Goal: Register for event/course

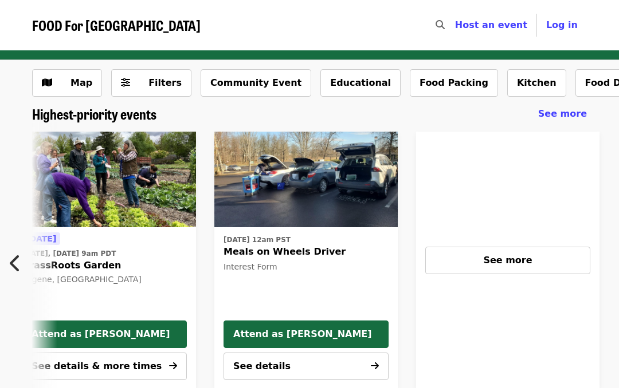
scroll to position [0, 617]
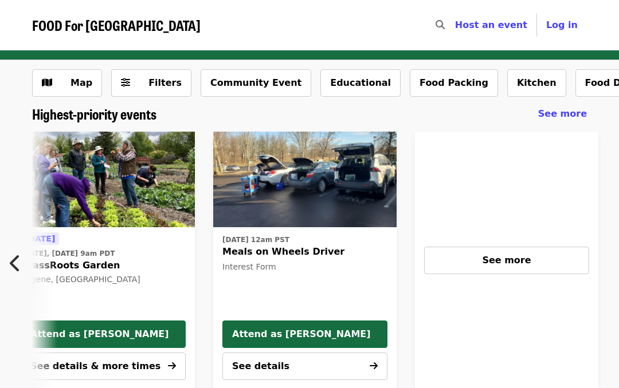
click at [516, 262] on span "See more" at bounding box center [506, 260] width 49 height 11
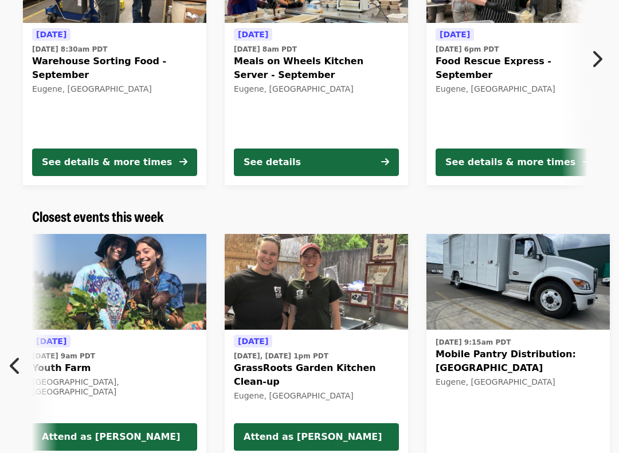
scroll to position [0, 0]
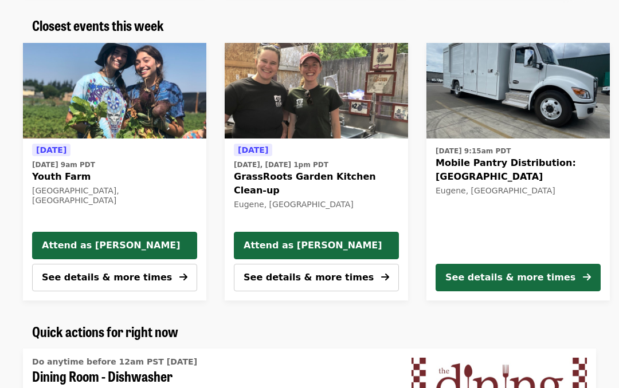
click at [502, 269] on button "See details & more times" at bounding box center [517, 279] width 165 height 28
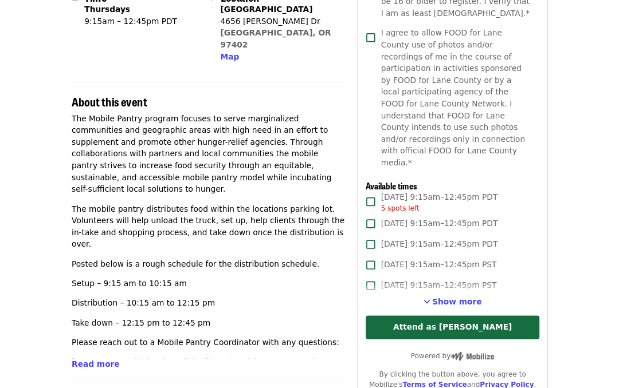
scroll to position [295, 0]
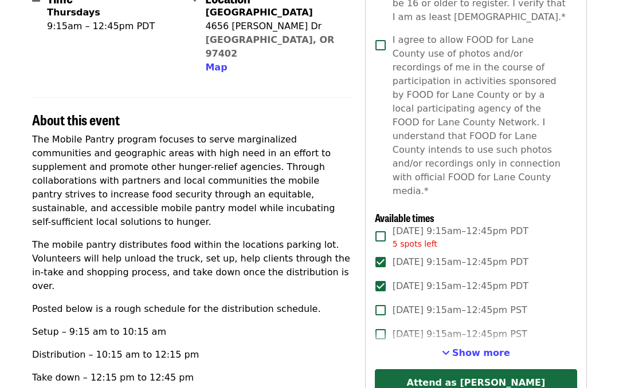
click at [476, 370] on button "Attend as [PERSON_NAME]" at bounding box center [476, 384] width 202 height 28
click at [475, 370] on button "Attend as [PERSON_NAME]" at bounding box center [476, 384] width 202 height 28
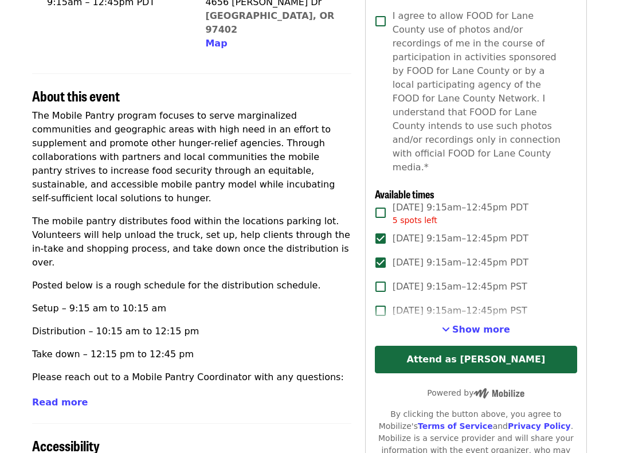
scroll to position [319, 0]
click at [479, 346] on button "Attend as [PERSON_NAME]" at bounding box center [476, 360] width 202 height 28
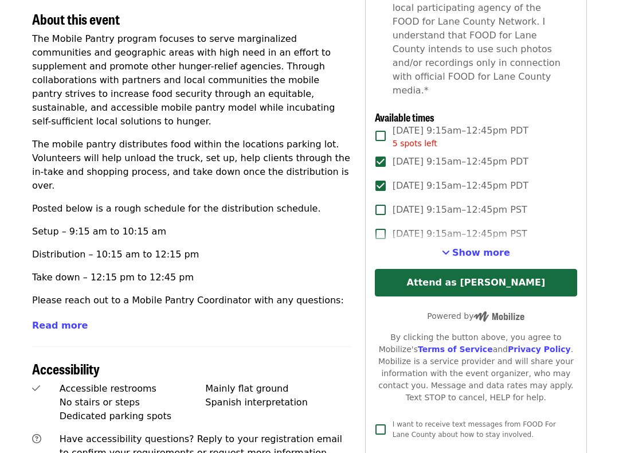
scroll to position [396, 0]
click at [483, 269] on button "Attend as [PERSON_NAME]" at bounding box center [476, 283] width 202 height 28
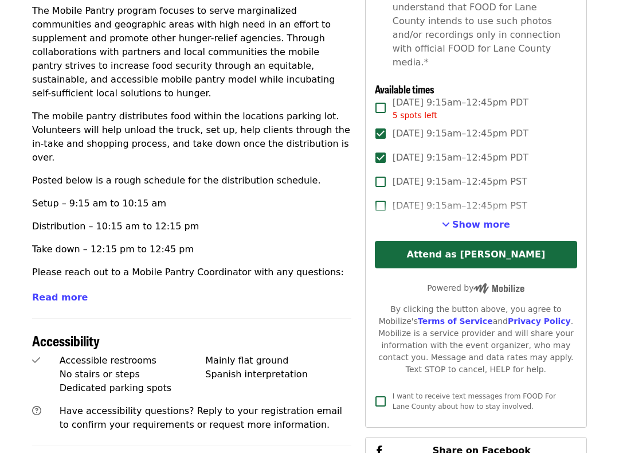
scroll to position [422, 0]
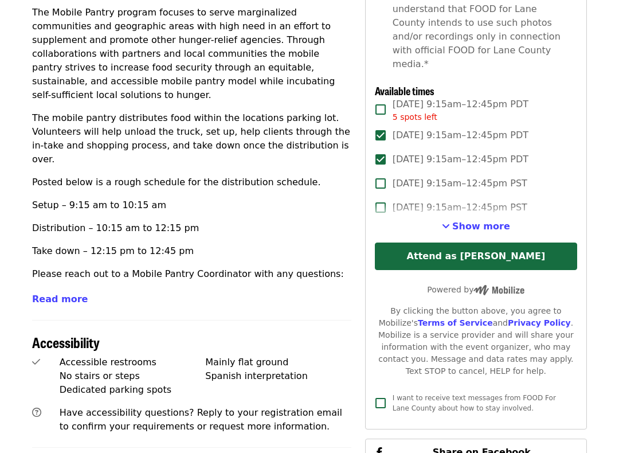
click at [478, 242] on button "Attend as [PERSON_NAME]" at bounding box center [476, 256] width 202 height 28
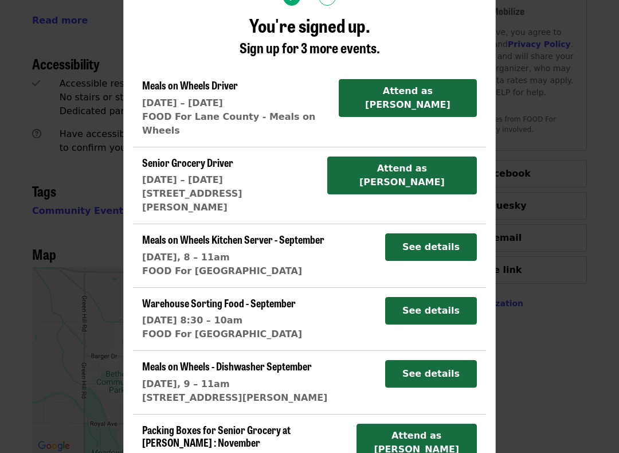
scroll to position [701, 0]
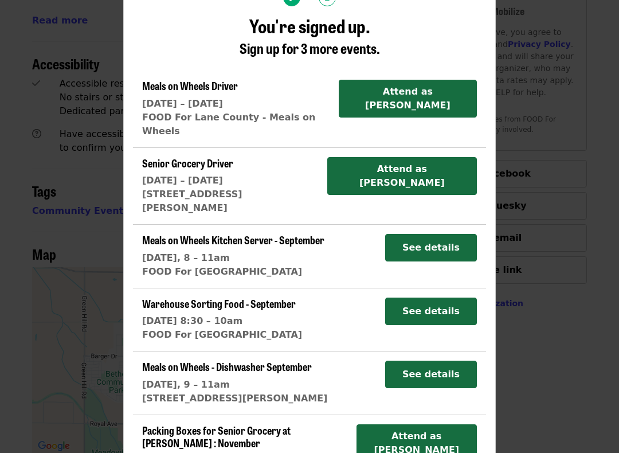
click at [432, 388] on button "Attend as [PERSON_NAME]" at bounding box center [416, 443] width 121 height 38
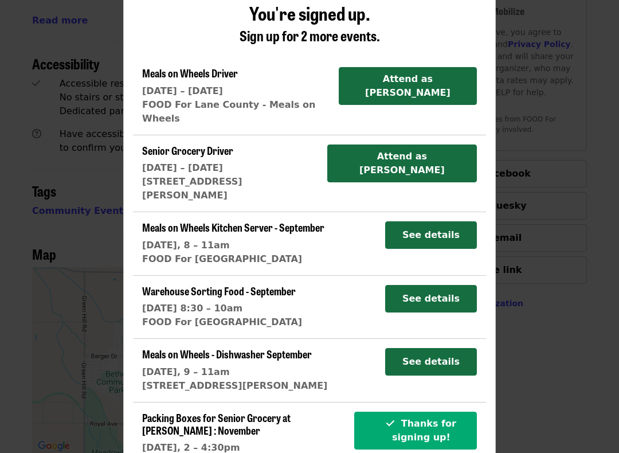
scroll to position [136, 0]
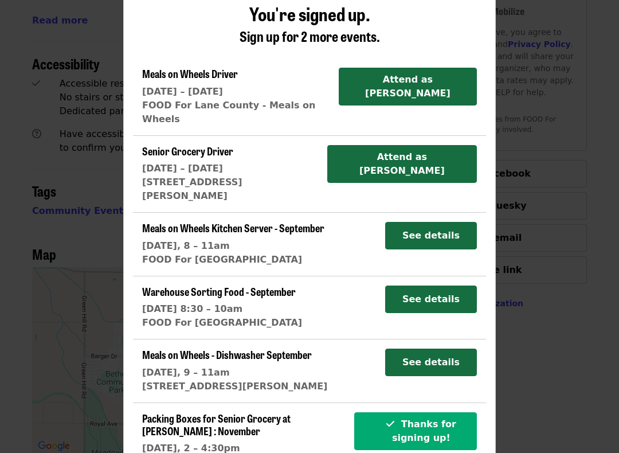
click at [88, 25] on div "More ways to help 2 You're signed up. Sign up for 2 more events. Meals on Wheel…" at bounding box center [309, 226] width 619 height 453
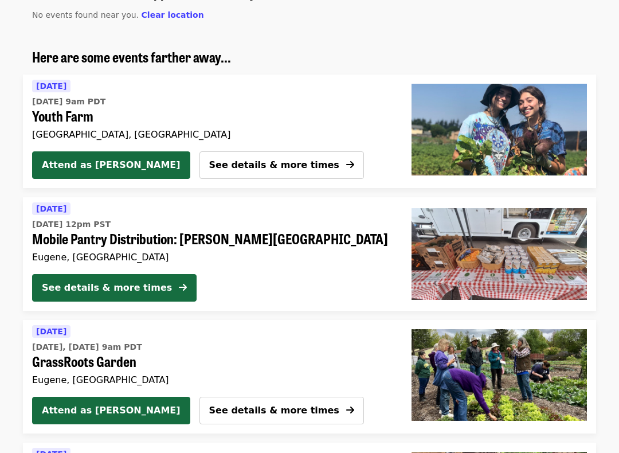
scroll to position [880, 0]
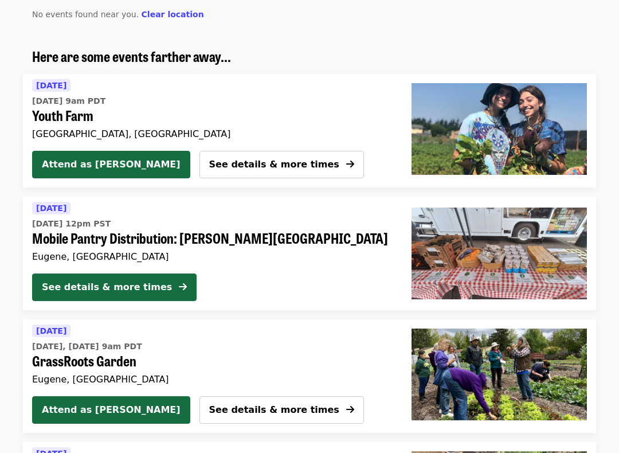
click at [125, 285] on div "See details & more times" at bounding box center [107, 288] width 130 height 14
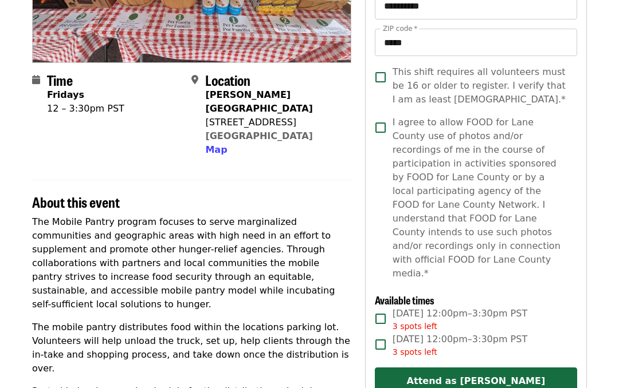
scroll to position [213, 0]
click at [486, 368] on button "Attend as [PERSON_NAME]" at bounding box center [476, 382] width 202 height 28
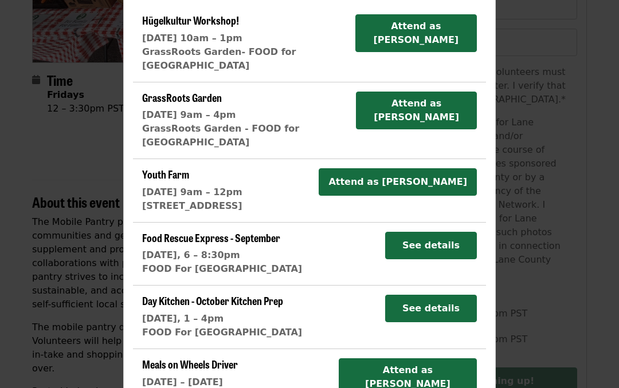
scroll to position [188, 0]
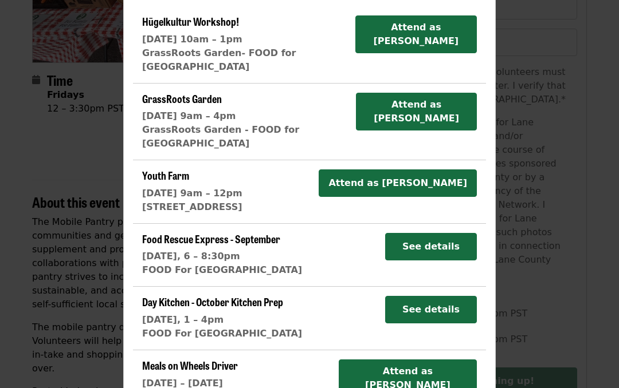
click at [552, 213] on div "More ways to help 2 You're signed up. Sign up for 3 more events. Hügelkultur Wo…" at bounding box center [309, 194] width 619 height 388
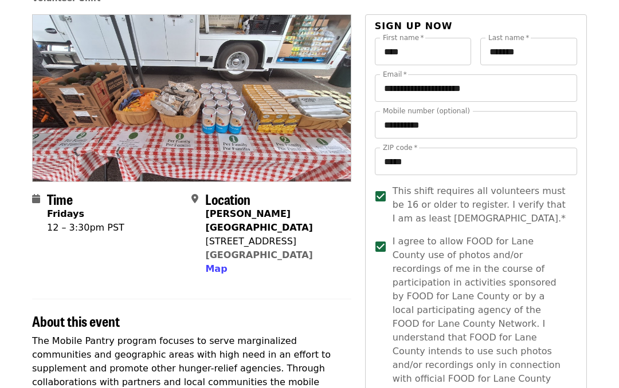
scroll to position [0, 0]
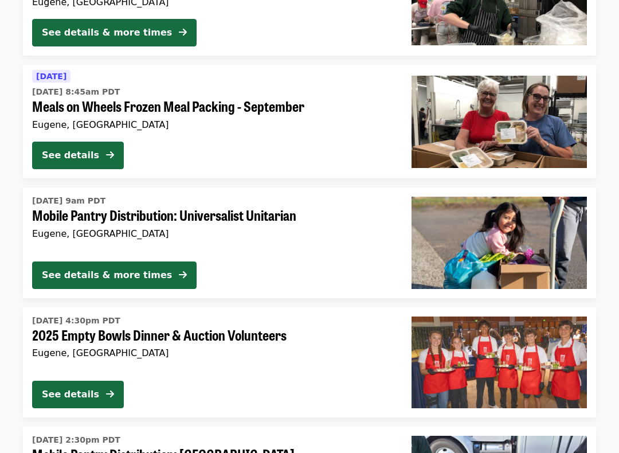
scroll to position [2951, 0]
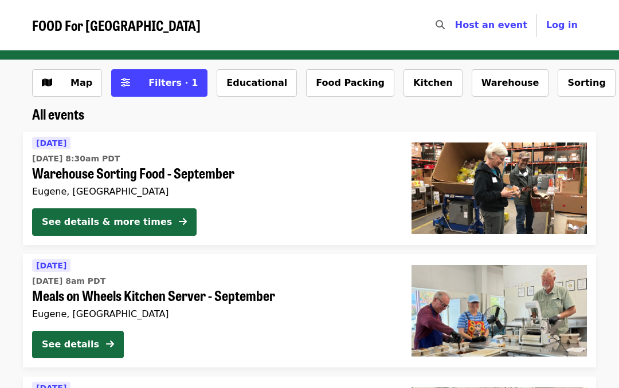
click at [323, 80] on button "Food Packing" at bounding box center [350, 83] width 88 height 28
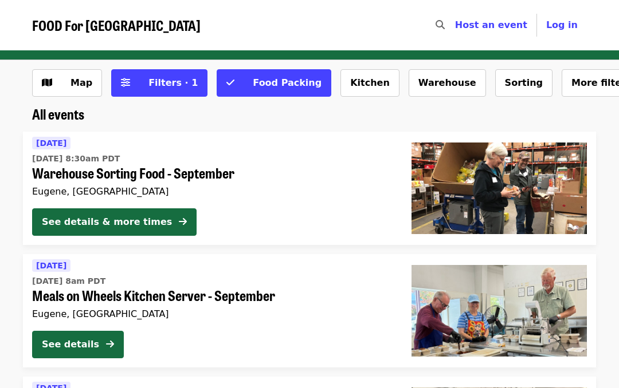
click at [264, 82] on span "Food Packing" at bounding box center [287, 82] width 69 height 11
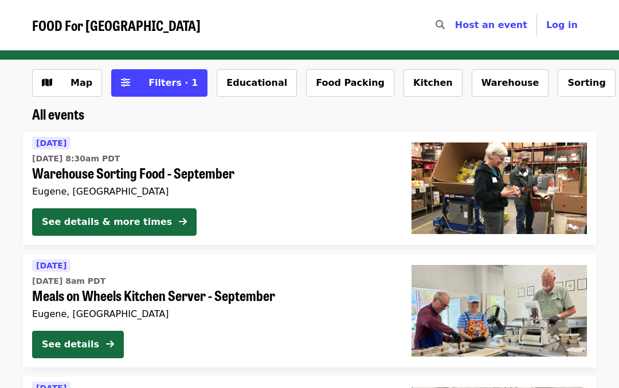
click at [67, 124] on span "All events" at bounding box center [58, 114] width 52 height 20
click at [67, 118] on span "All events" at bounding box center [58, 114] width 52 height 20
